Goal: Task Accomplishment & Management: Manage account settings

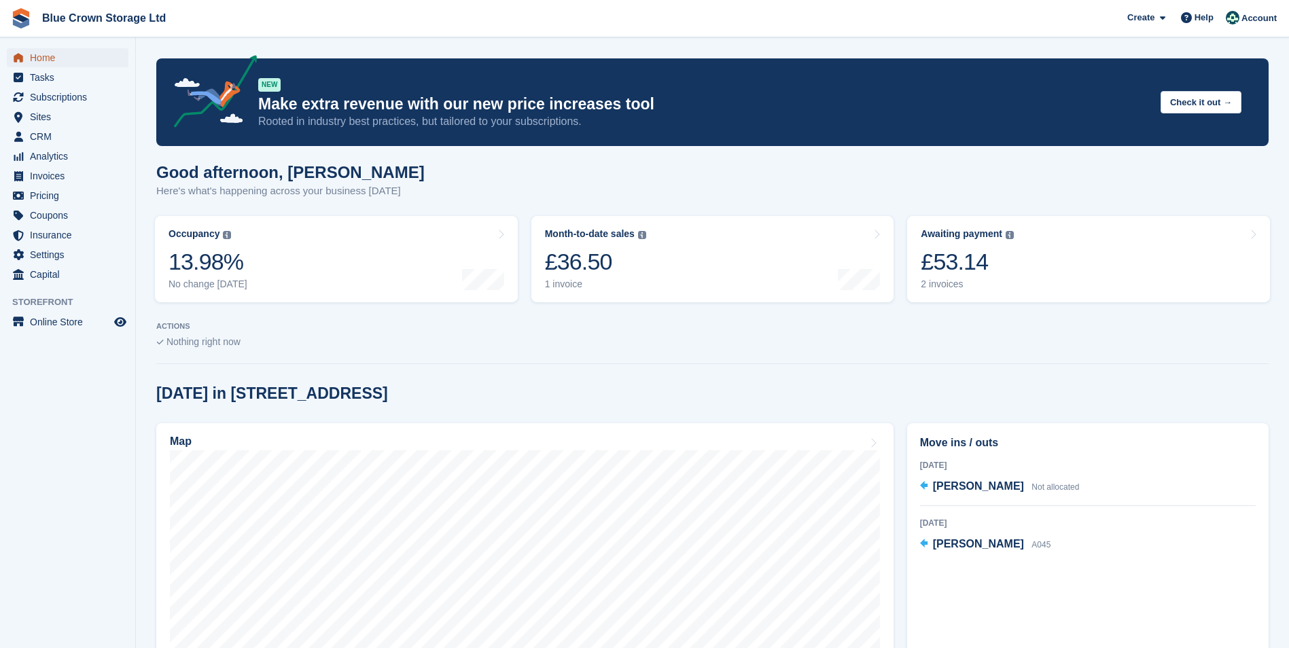
click at [47, 50] on span "Home" at bounding box center [71, 57] width 82 height 19
click at [943, 259] on div "£53.14" at bounding box center [966, 262] width 93 height 28
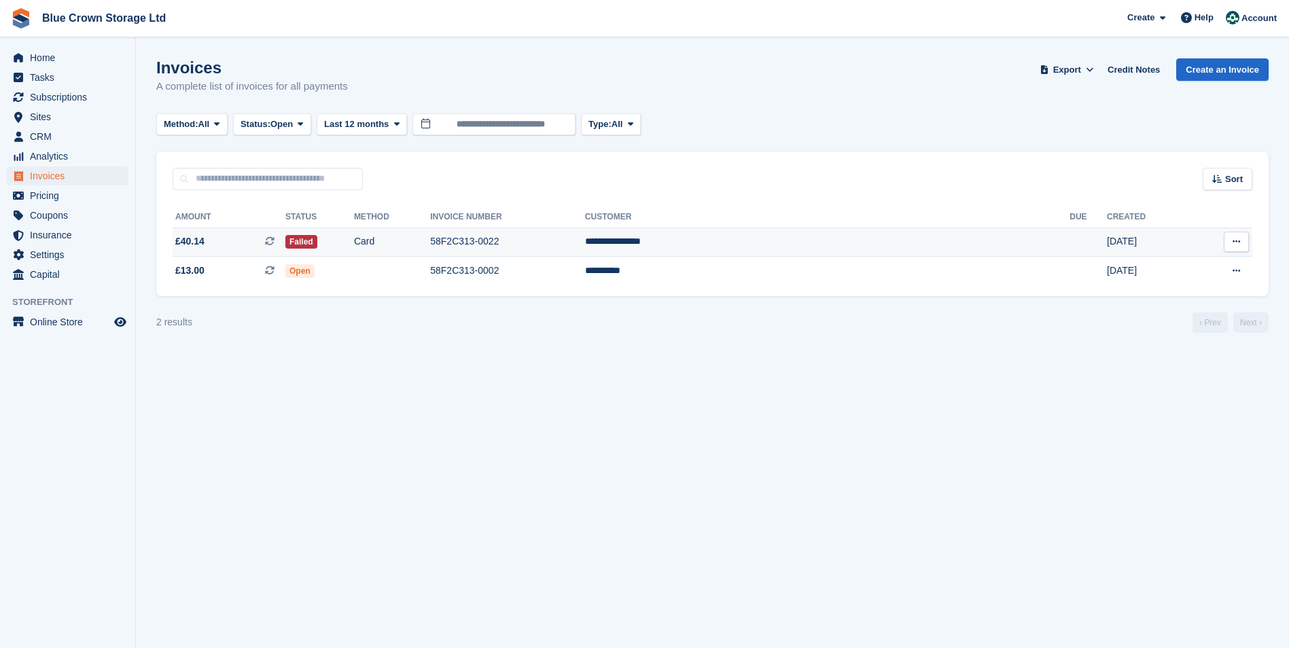
click at [1234, 242] on icon at bounding box center [1235, 241] width 7 height 9
click at [1018, 374] on section "Invoices A complete list of invoices for all payments Export Export Invoices Ex…" at bounding box center [712, 324] width 1153 height 648
click at [274, 270] on icon at bounding box center [270, 271] width 10 height 10
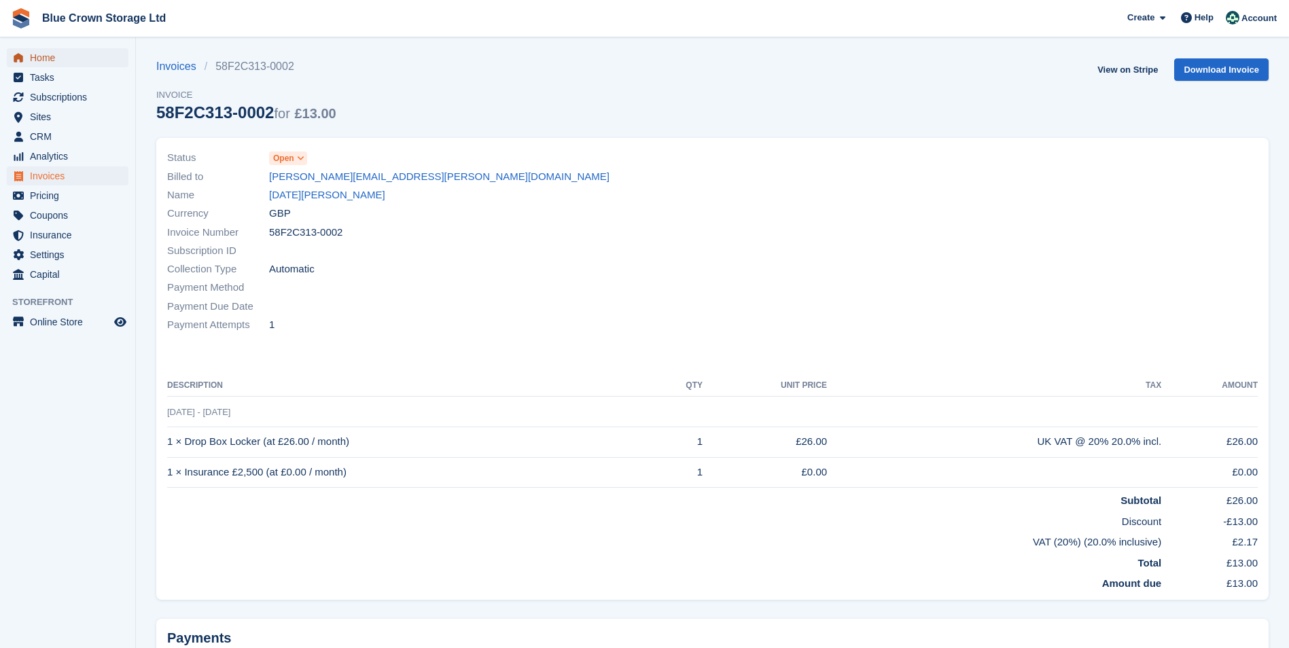
click at [46, 52] on span "Home" at bounding box center [71, 57] width 82 height 19
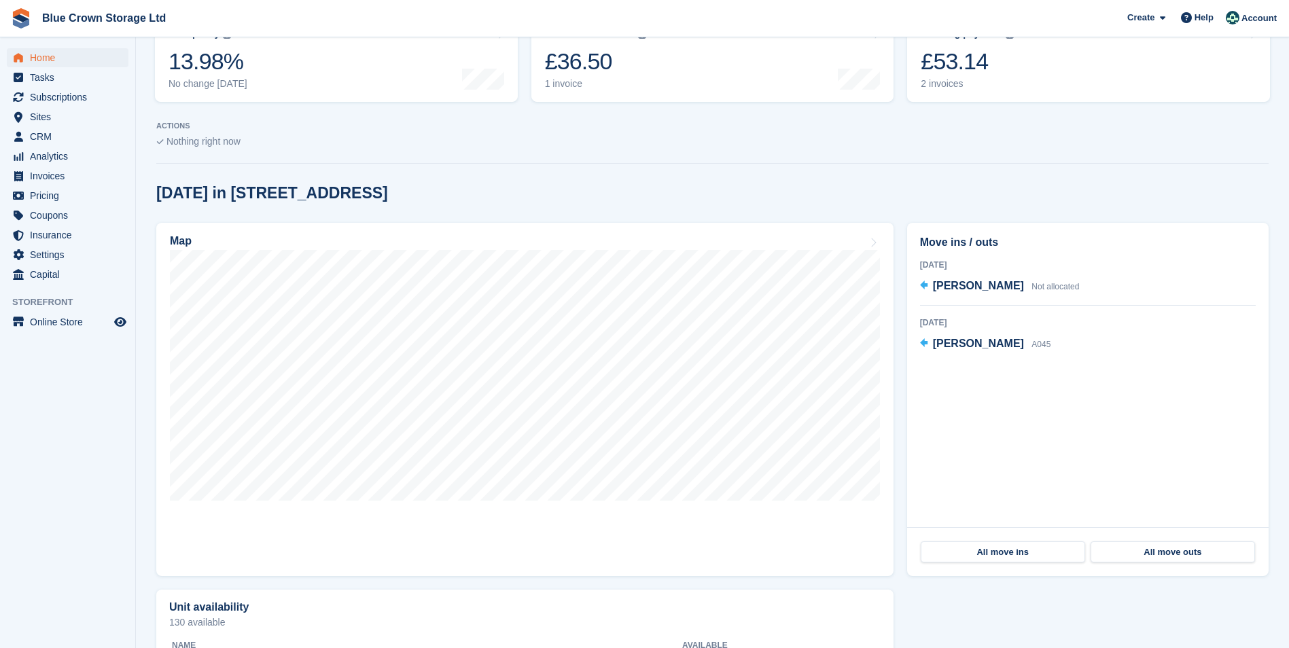
scroll to position [204, 0]
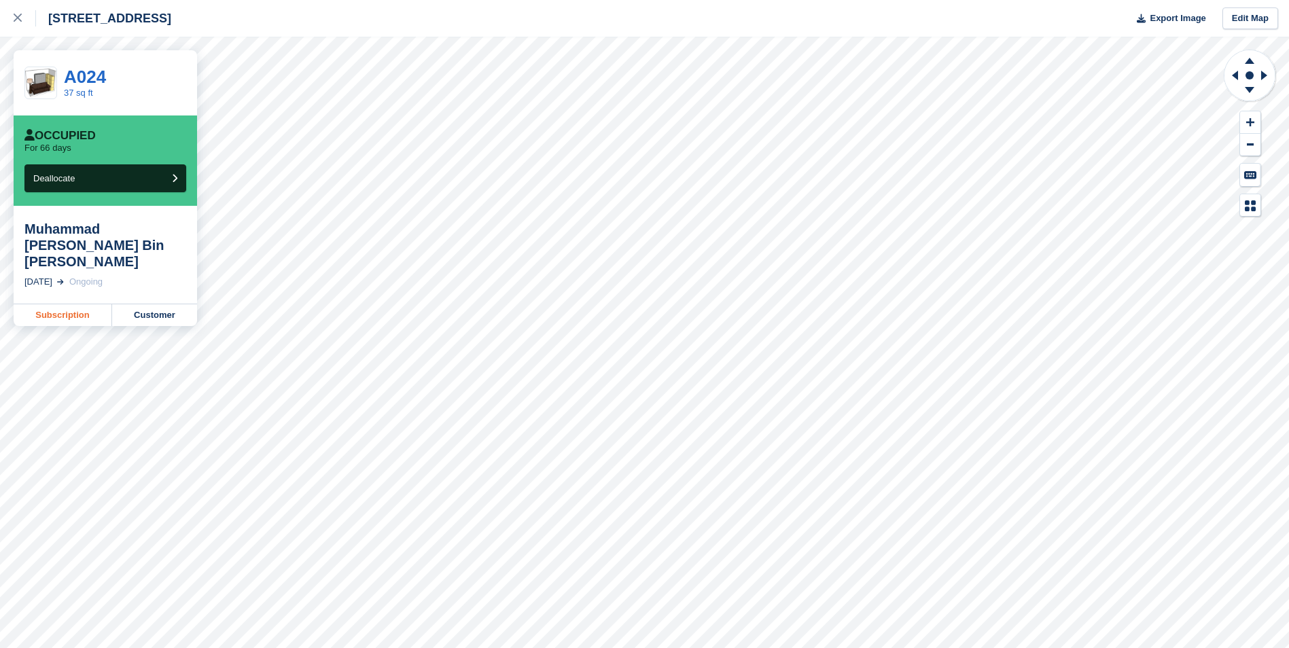
click at [65, 304] on link "Subscription" at bounding box center [63, 315] width 98 height 22
click at [18, 24] on div at bounding box center [25, 18] width 22 height 16
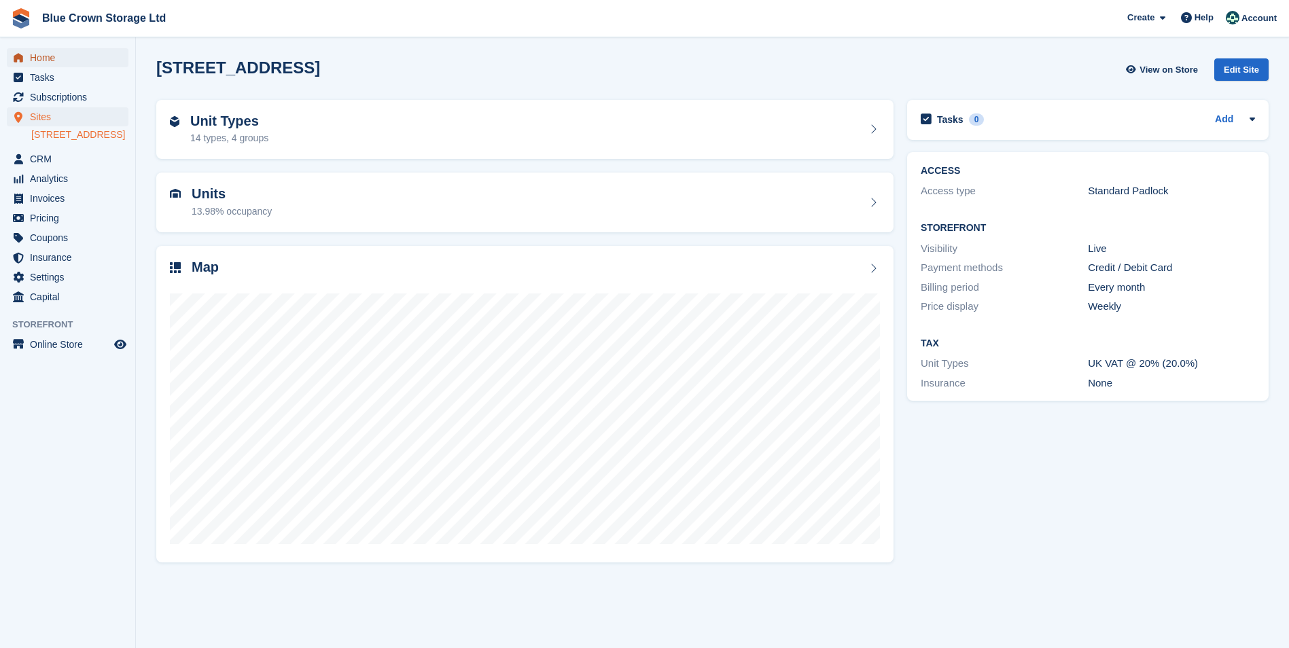
click at [39, 57] on span "Home" at bounding box center [71, 57] width 82 height 19
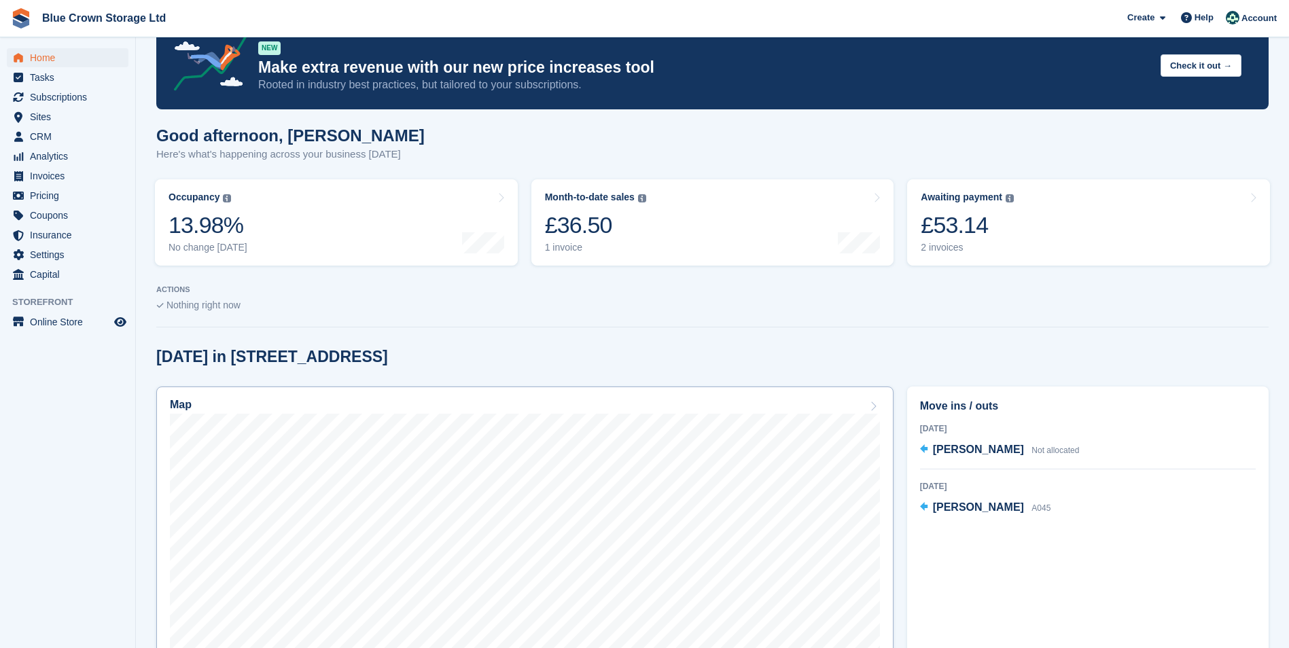
scroll to position [68, 0]
